Goal: Book appointment/travel/reservation

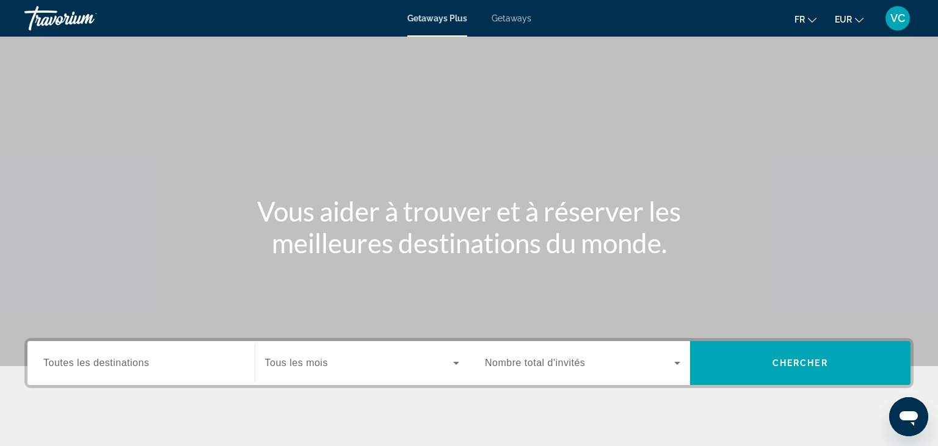
click at [495, 17] on span "Getaways" at bounding box center [512, 18] width 40 height 10
click at [109, 361] on span "Toutes les destinations" at bounding box center [96, 363] width 106 height 10
click at [109, 361] on input "Destination Toutes les destinations" at bounding box center [140, 364] width 195 height 15
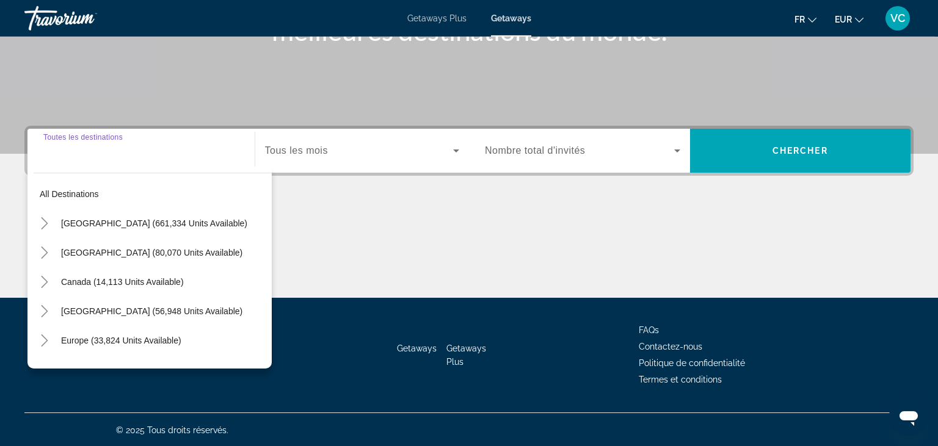
scroll to position [213, 0]
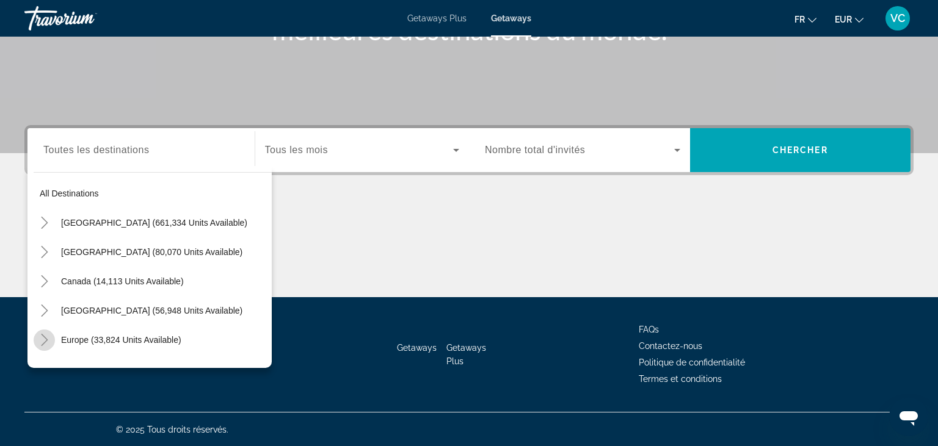
click at [49, 340] on icon "Toggle Europe (33,824 units available)" at bounding box center [44, 340] width 12 height 12
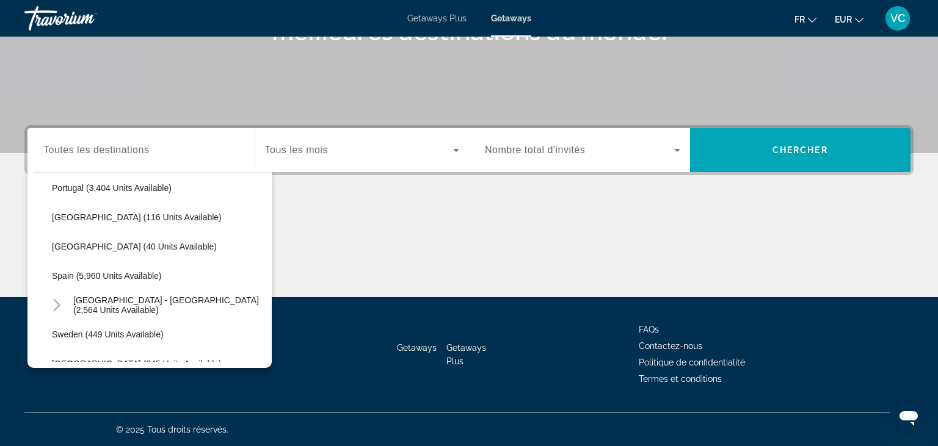
scroll to position [601, 0]
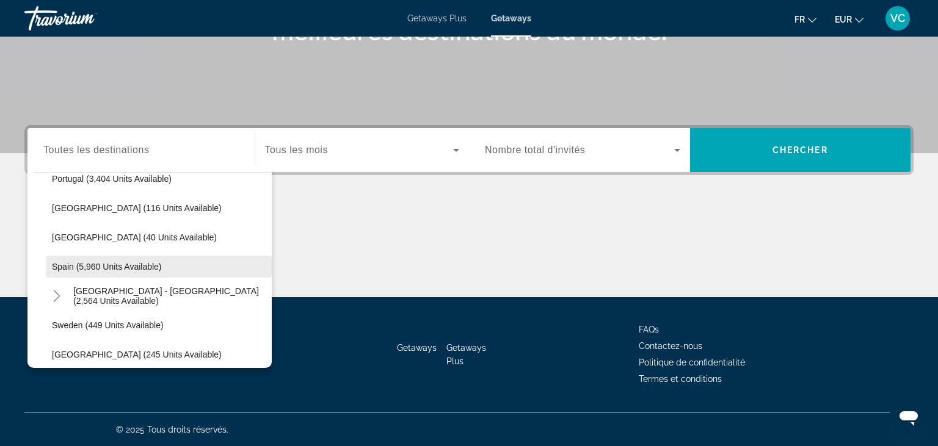
click at [140, 272] on span "Search widget" at bounding box center [159, 266] width 226 height 29
type input "**********"
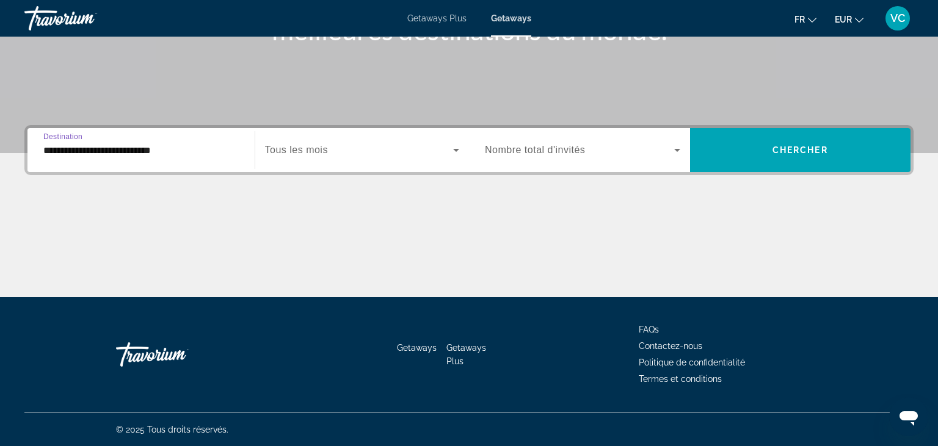
click at [304, 145] on span "Tous les mois" at bounding box center [296, 150] width 63 height 10
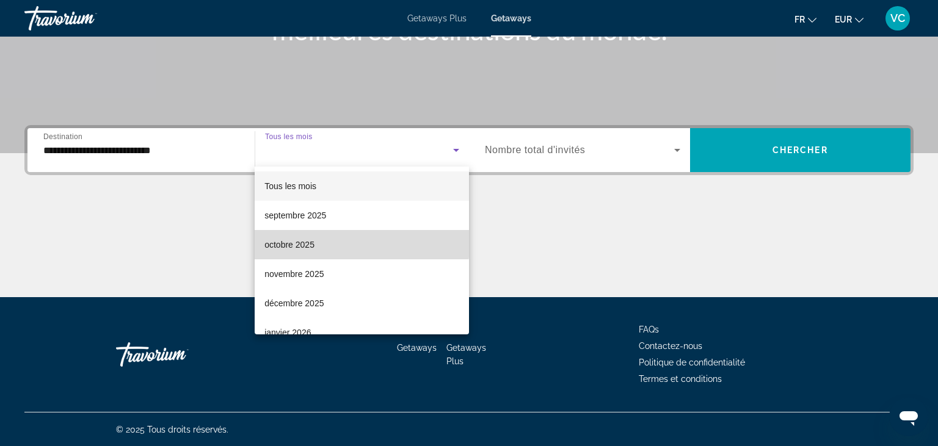
click at [326, 244] on mat-option "octobre 2025" at bounding box center [362, 244] width 214 height 29
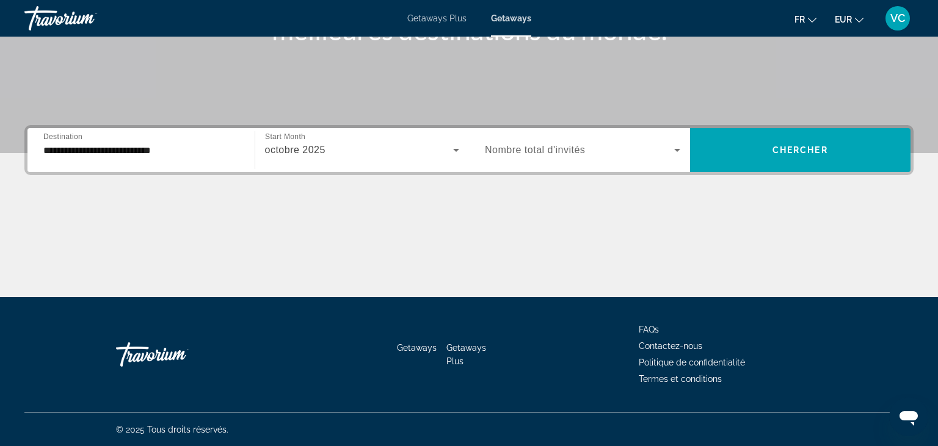
click at [537, 148] on span "Nombre total d'invités" at bounding box center [535, 150] width 100 height 10
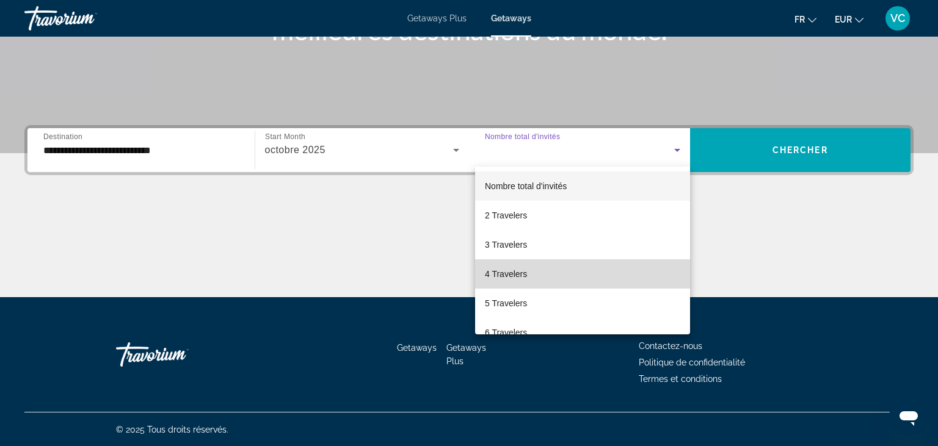
click at [525, 285] on mat-option "4 Travelers" at bounding box center [582, 274] width 215 height 29
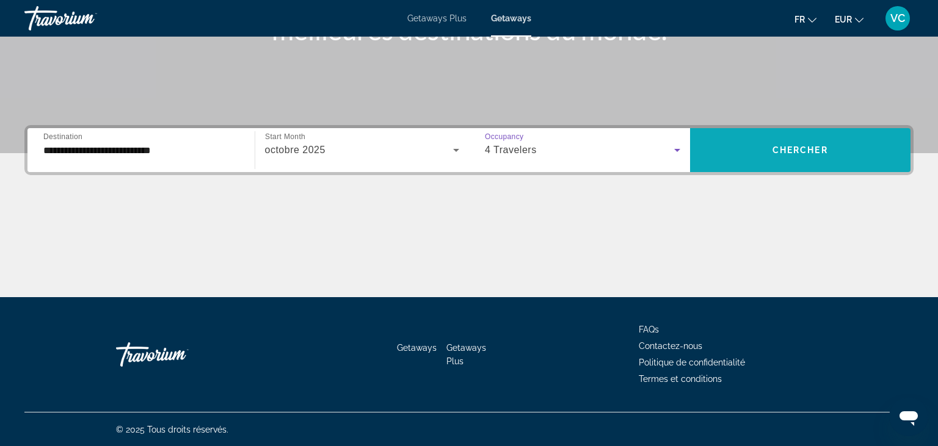
click at [800, 150] on span "Chercher" at bounding box center [800, 150] width 56 height 10
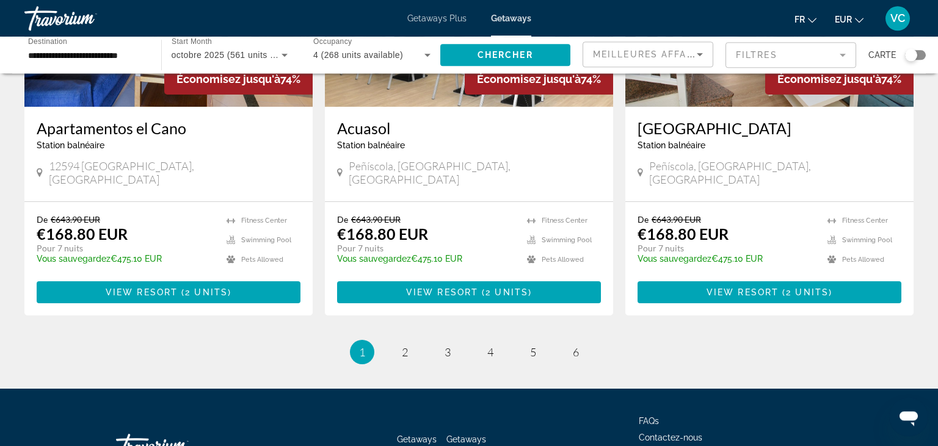
scroll to position [1511, 0]
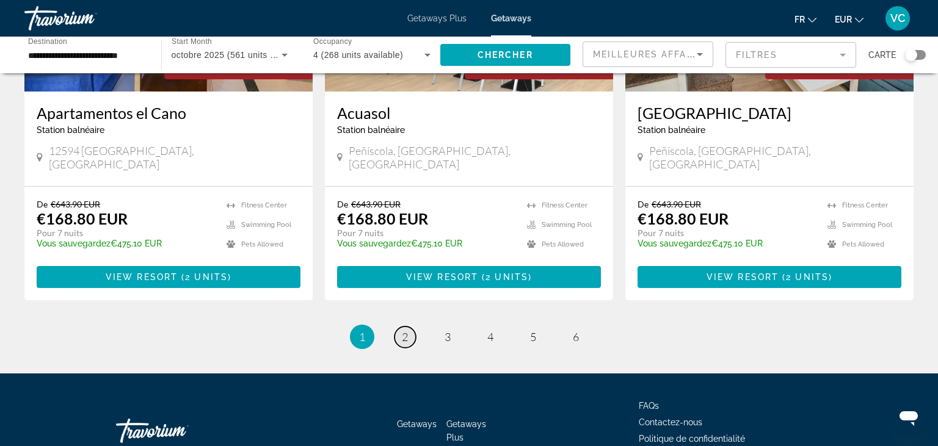
click at [403, 330] on span "2" at bounding box center [405, 336] width 6 height 13
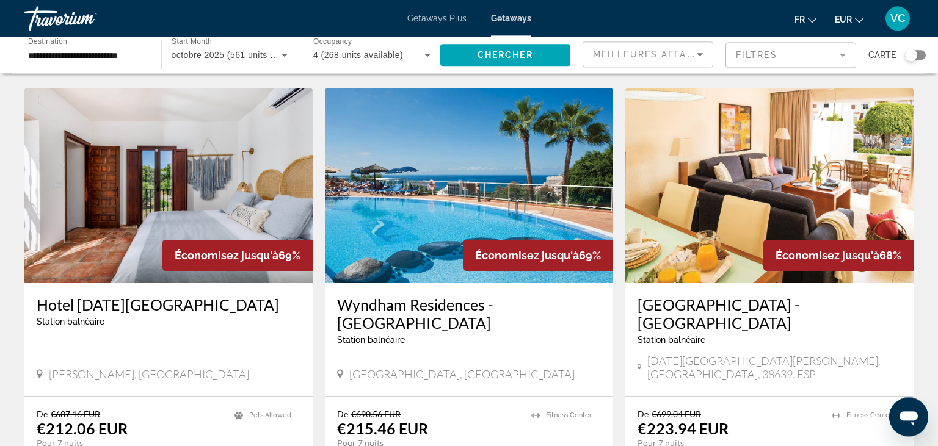
scroll to position [466, 0]
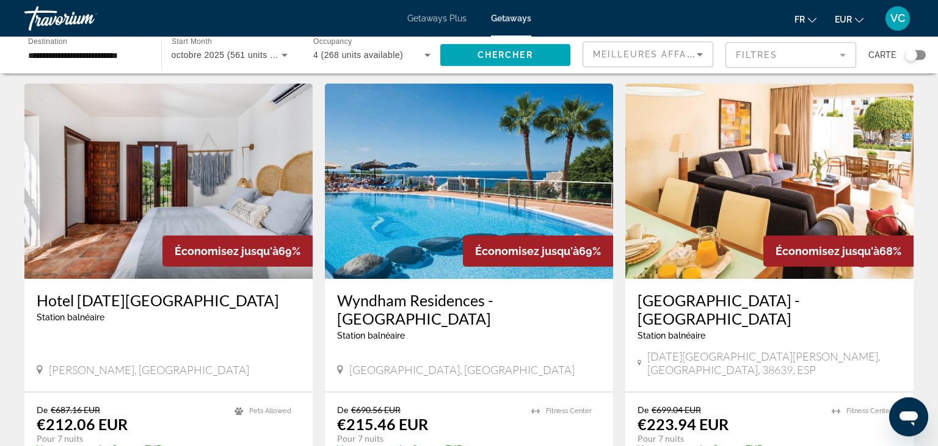
click at [489, 159] on img "Main content" at bounding box center [469, 181] width 288 height 195
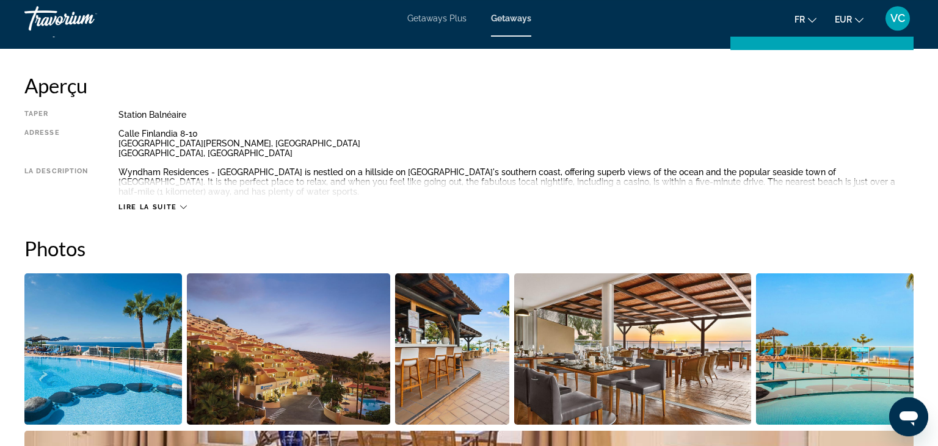
scroll to position [412, 0]
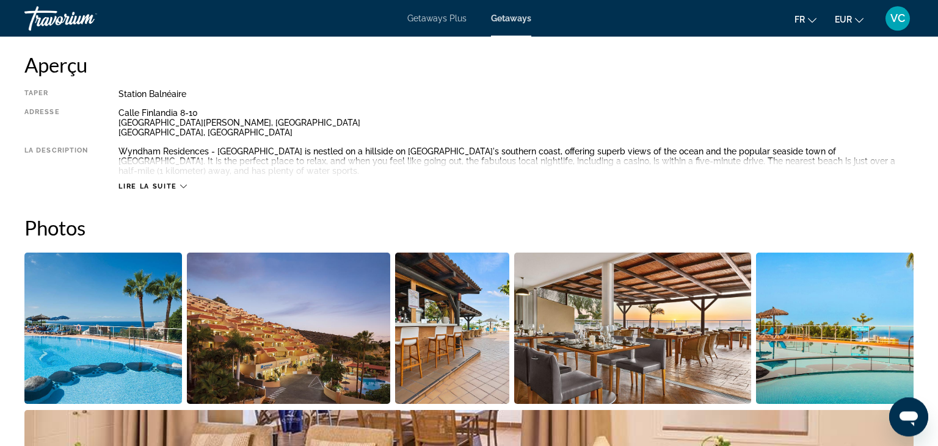
click at [167, 183] on span "Lire la suite" at bounding box center [147, 187] width 58 height 8
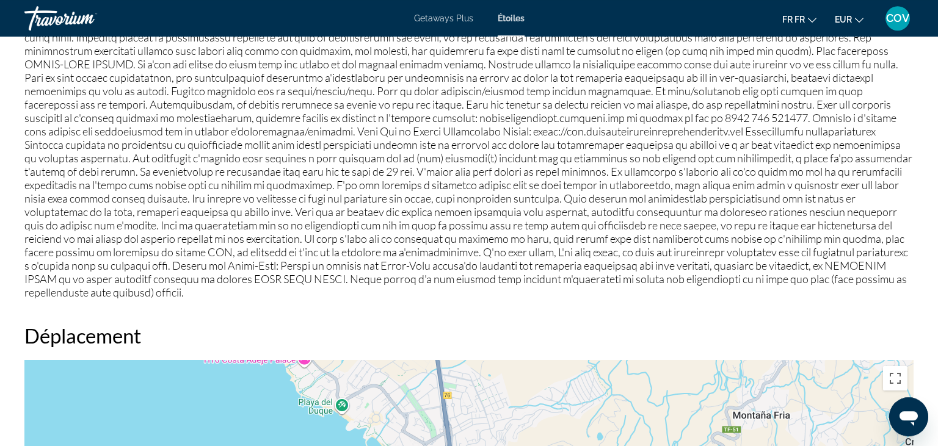
scroll to position [210, 0]
